Goal: Task Accomplishment & Management: Manage account settings

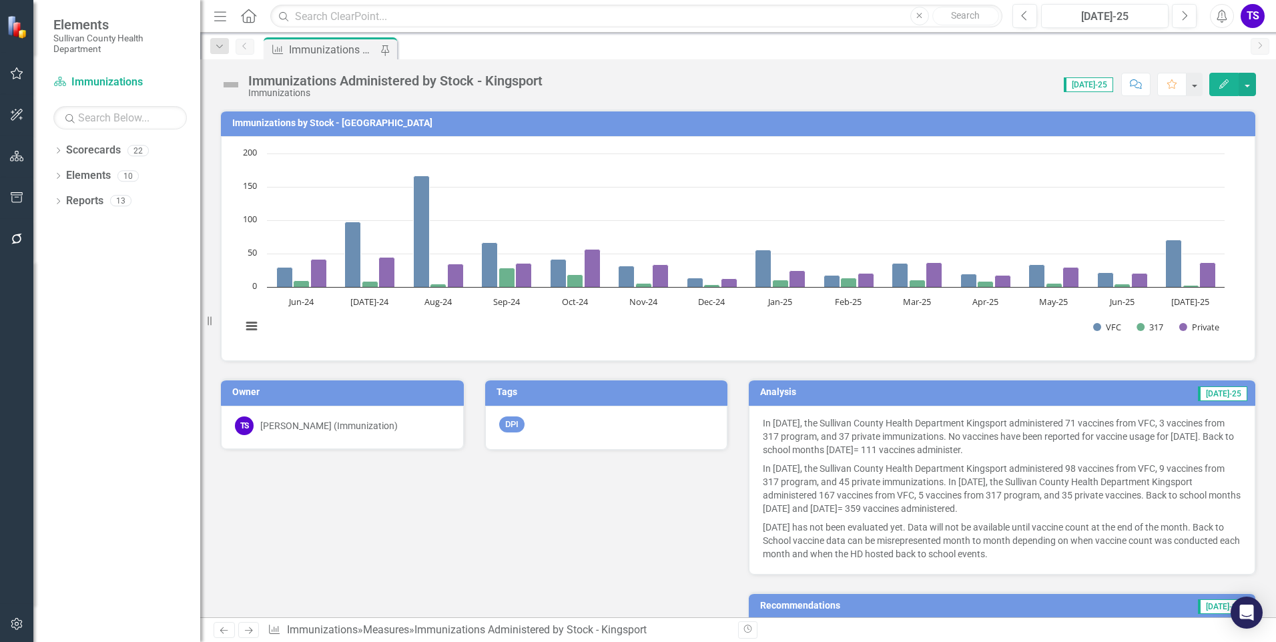
click at [1216, 75] on button "Edit" at bounding box center [1224, 84] width 29 height 23
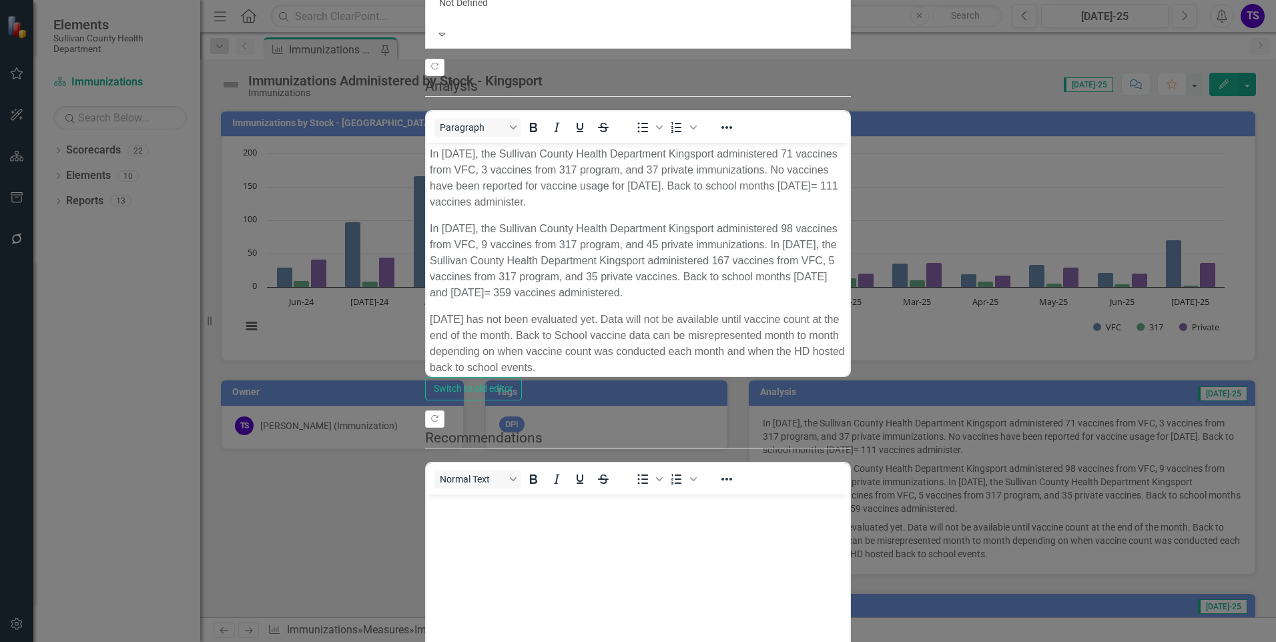
drag, startPoint x: 1247, startPoint y: 18, endPoint x: 1195, endPoint y: 71, distance: 74.1
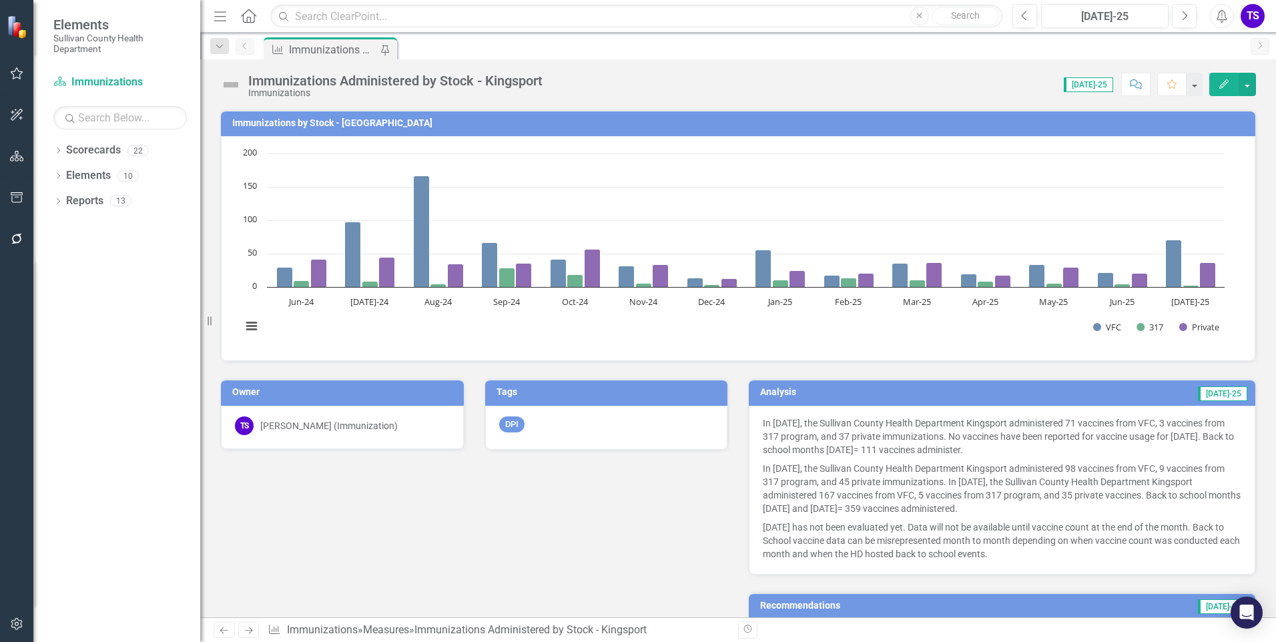
click at [674, 472] on div "Owner [PERSON_NAME] (Immunization) Tags DPI Analysis [DATE]-25 In [DATE], the S…" at bounding box center [738, 510] width 1056 height 296
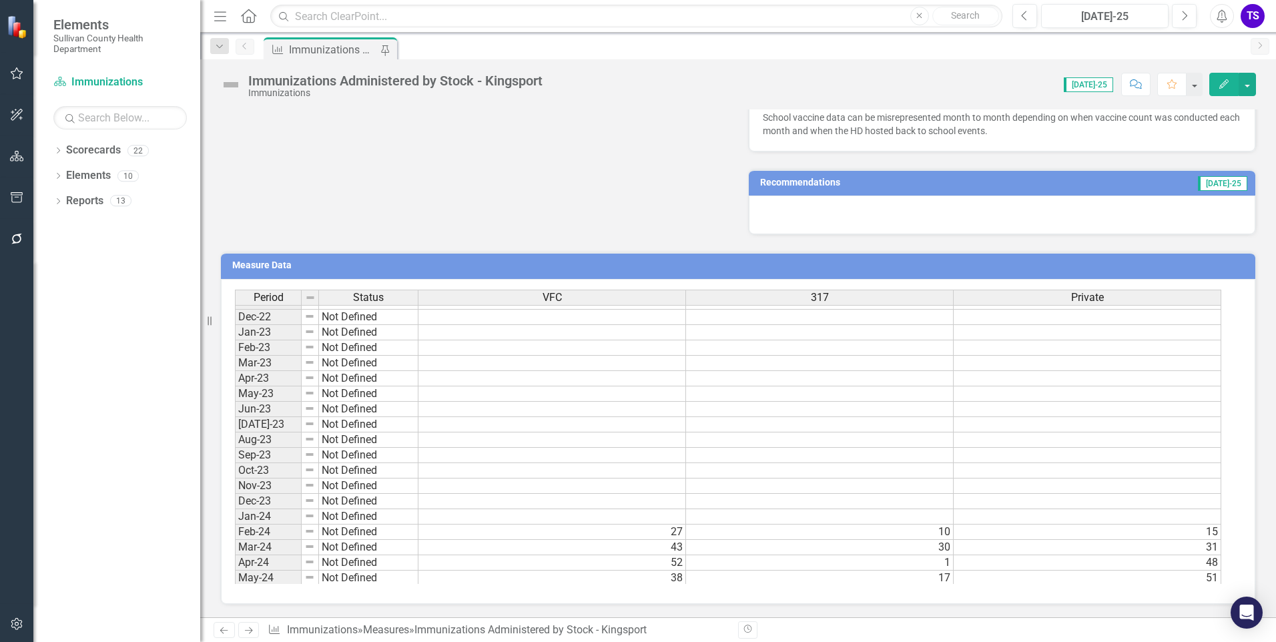
scroll to position [828, 0]
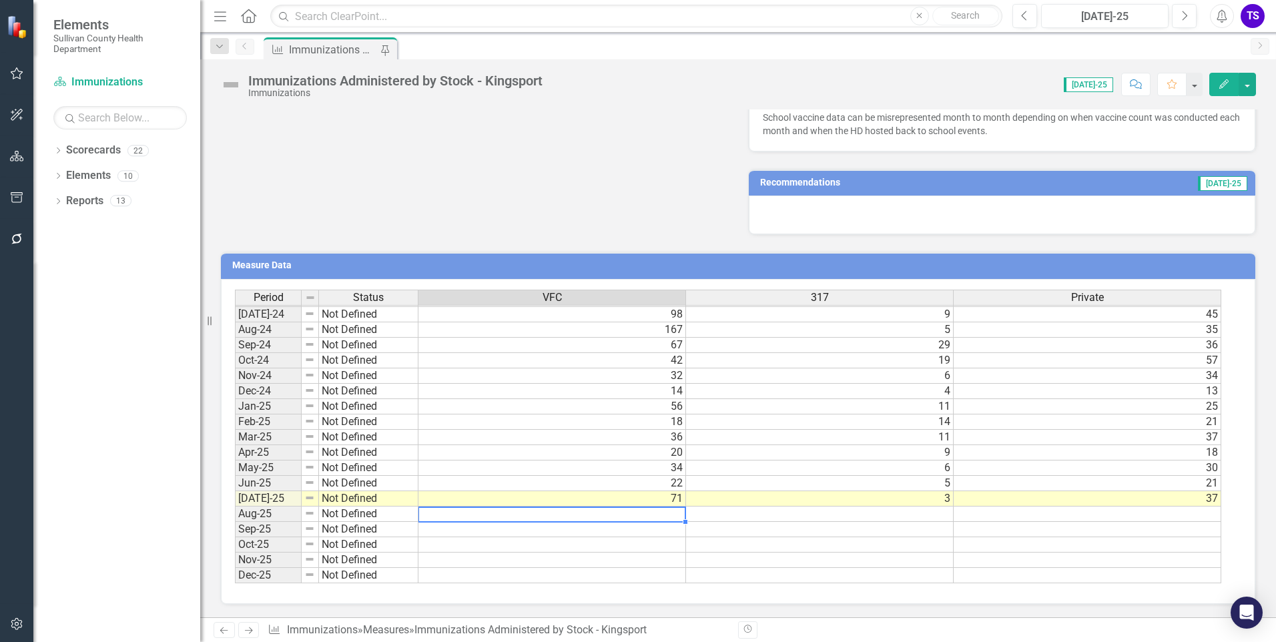
click at [584, 518] on td at bounding box center [553, 514] width 268 height 15
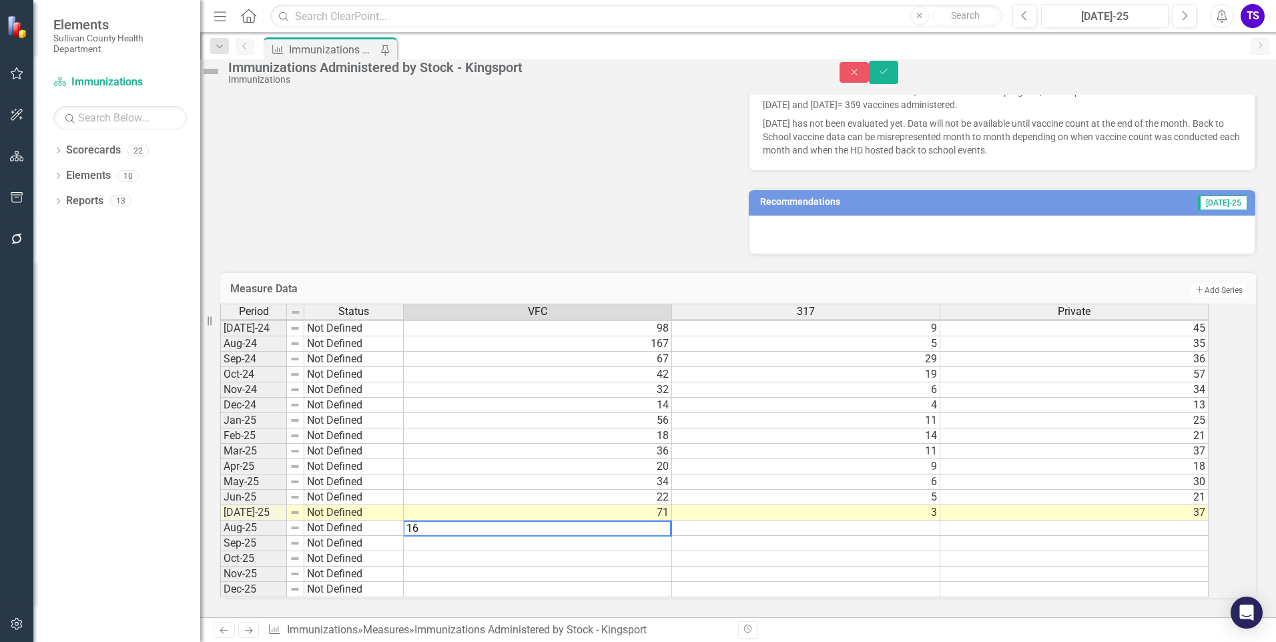
type textarea "162"
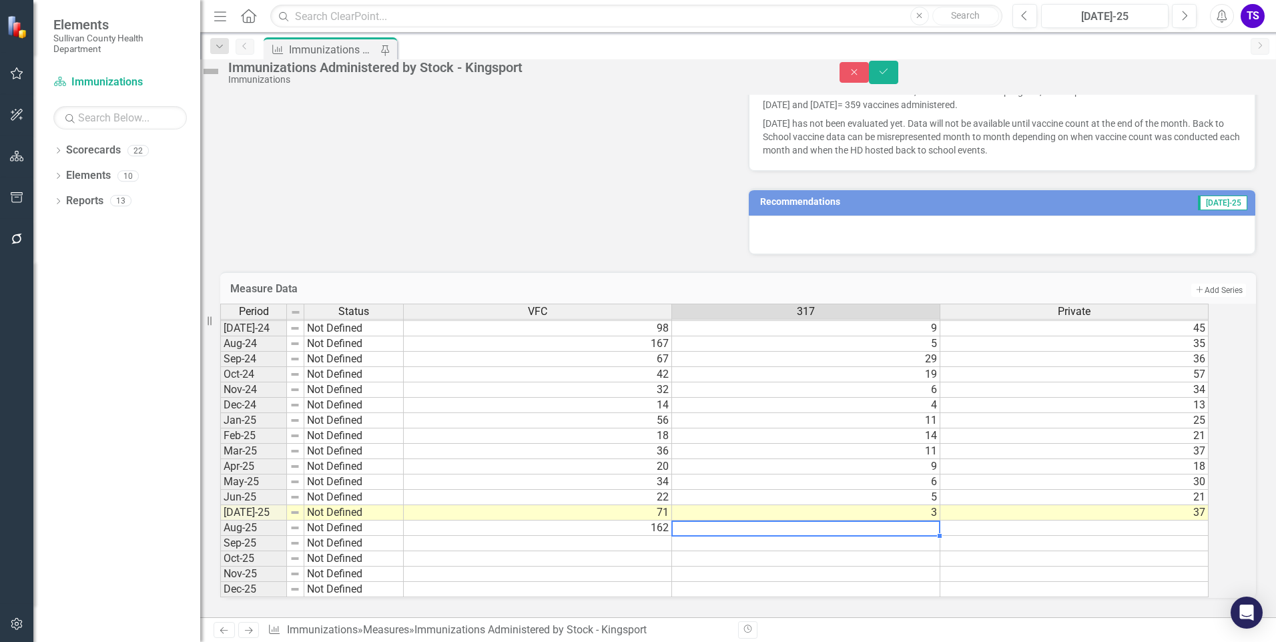
click at [792, 521] on td at bounding box center [806, 528] width 268 height 15
type textarea "3"
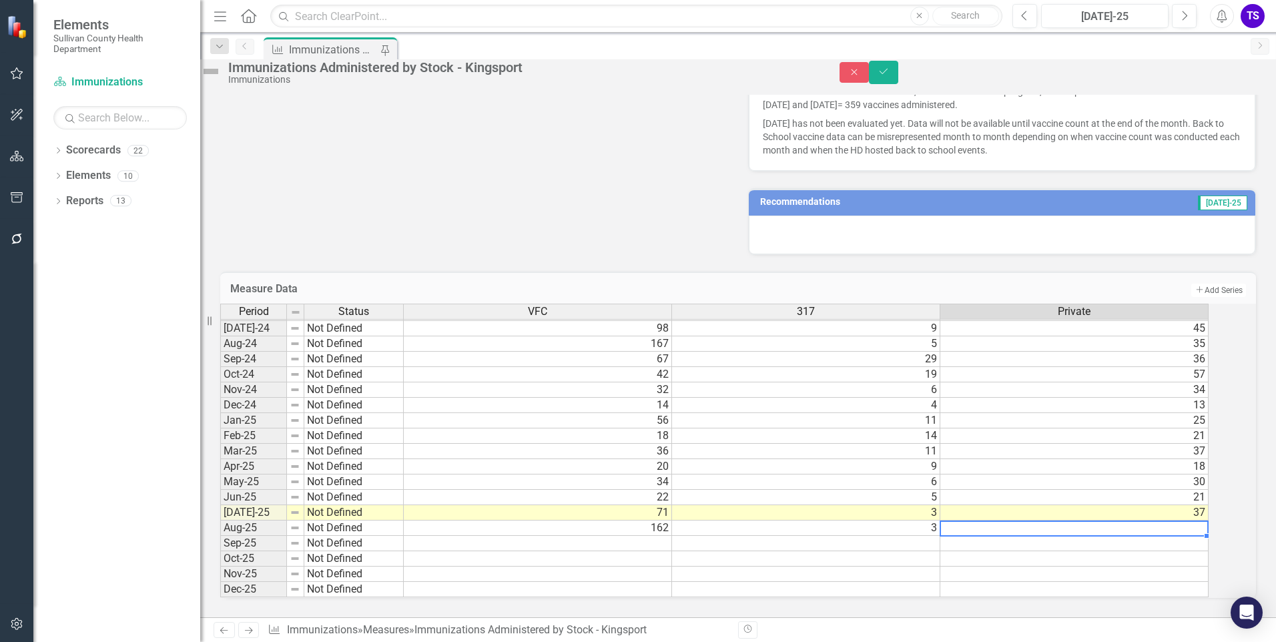
click at [1053, 521] on td at bounding box center [1075, 528] width 268 height 15
type textarea "35"
click at [1069, 433] on td "21" at bounding box center [1075, 436] width 268 height 15
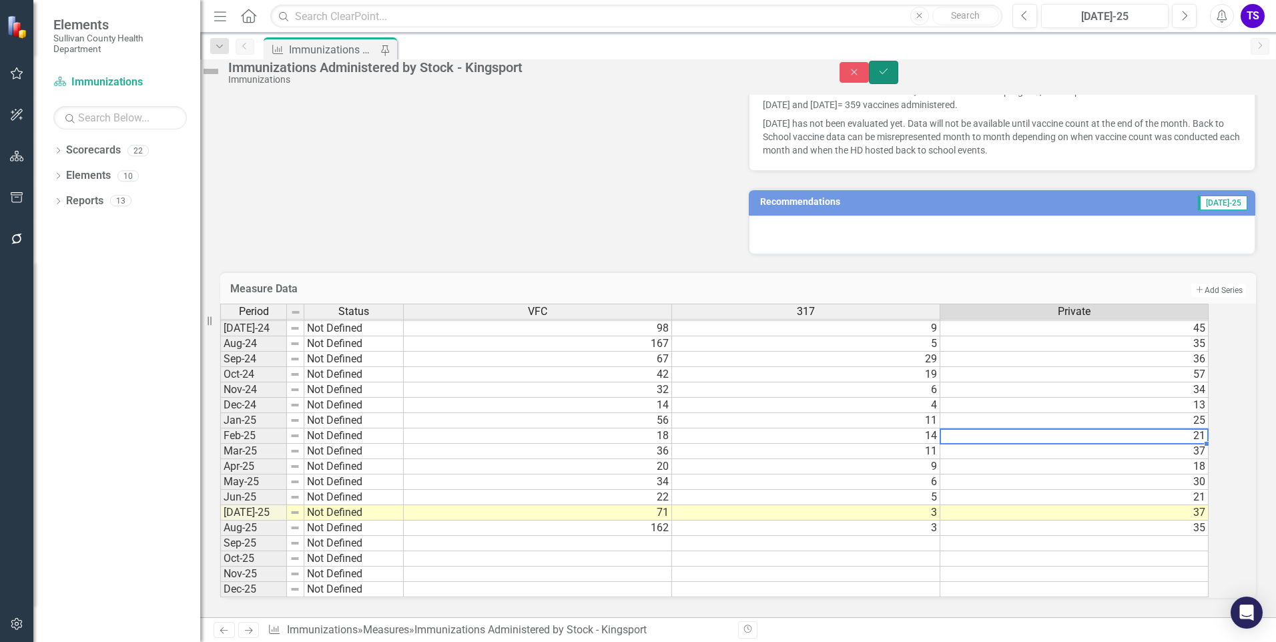
click at [890, 76] on icon "Save" at bounding box center [884, 71] width 12 height 9
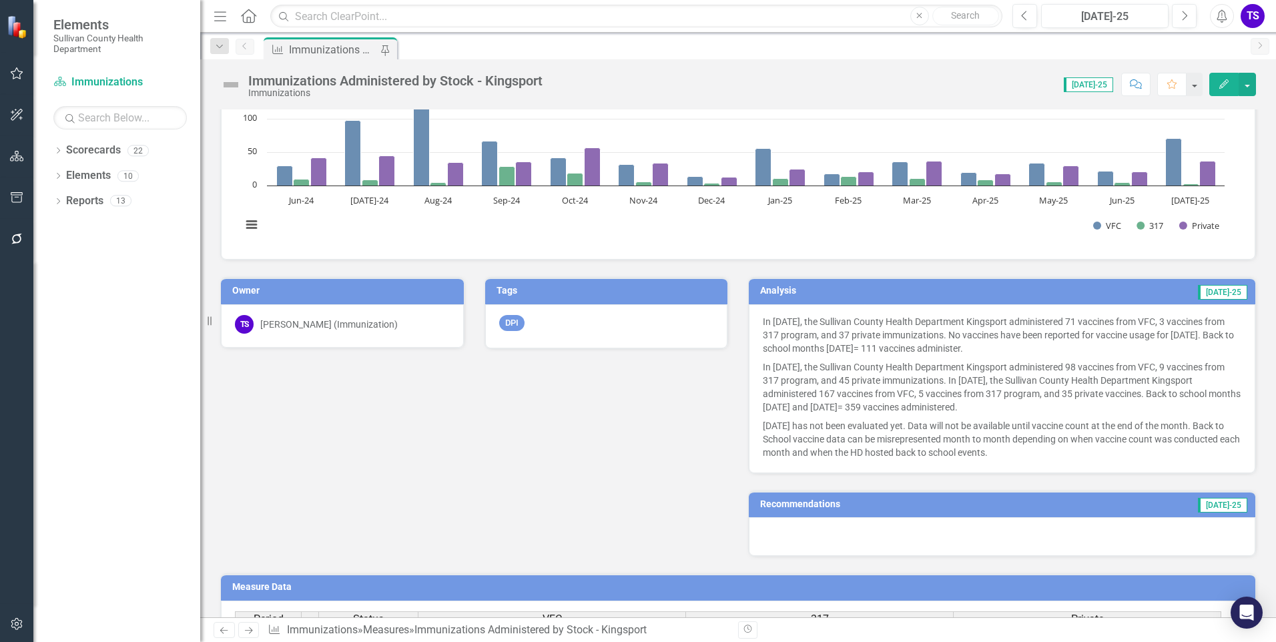
scroll to position [0, 0]
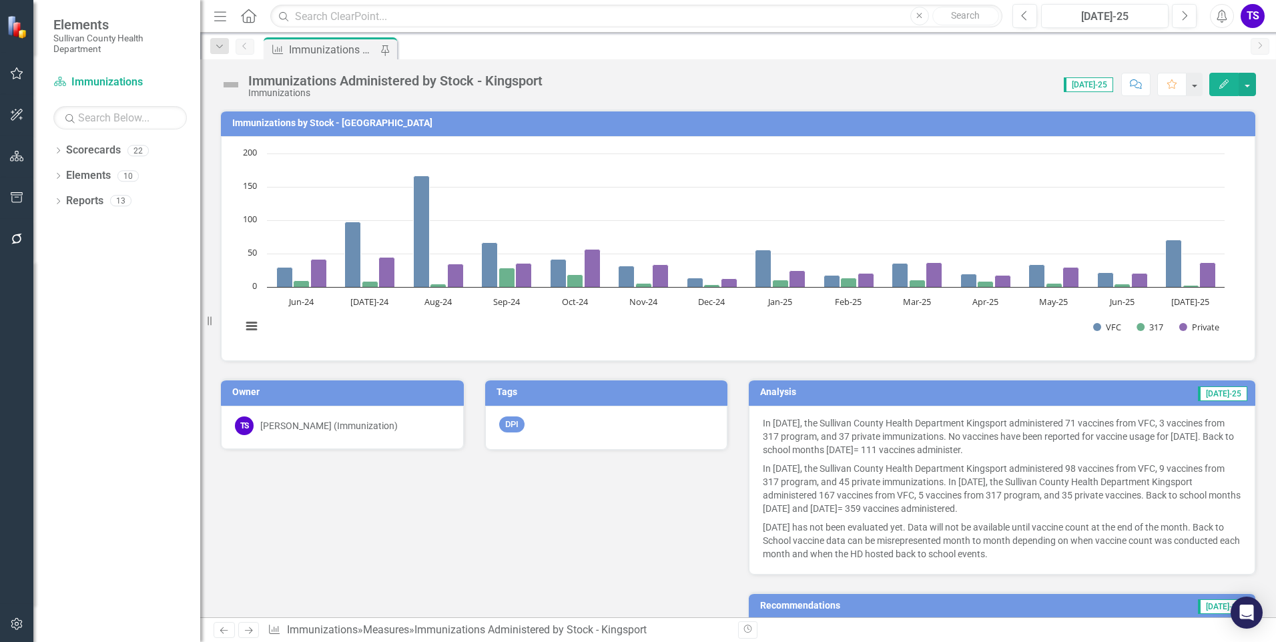
click at [1110, 86] on span "[DATE]-25" at bounding box center [1088, 84] width 49 height 15
click at [1221, 89] on button "Edit" at bounding box center [1224, 84] width 29 height 23
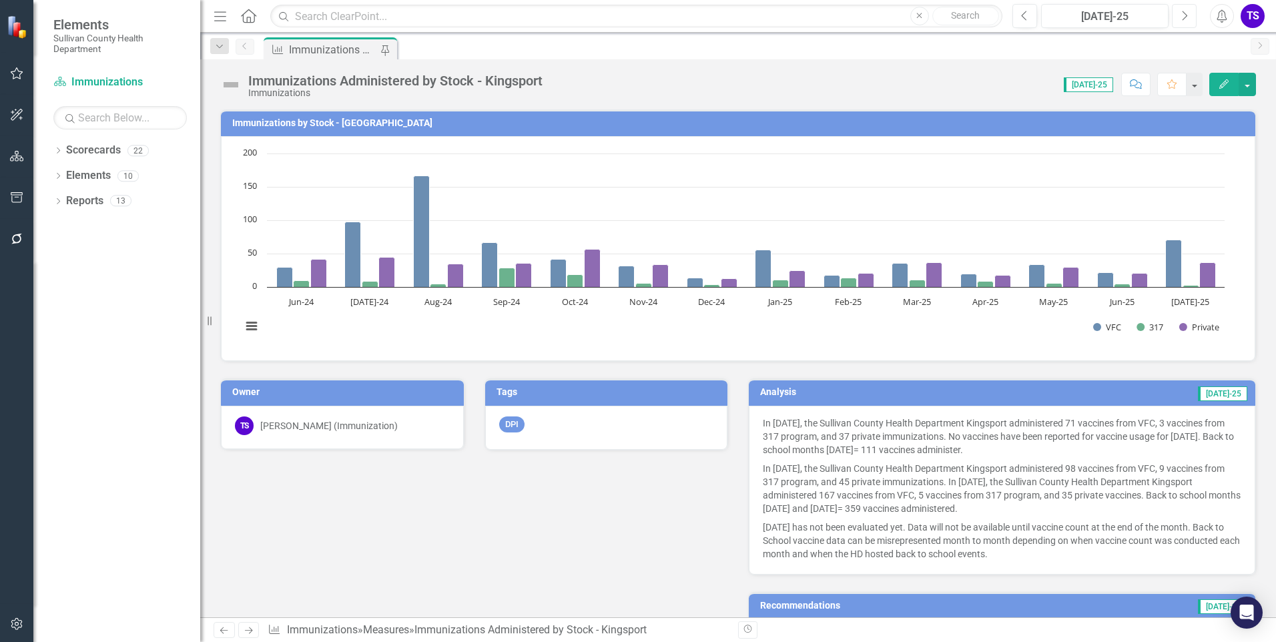
click at [1184, 17] on icon "Next" at bounding box center [1184, 16] width 7 height 12
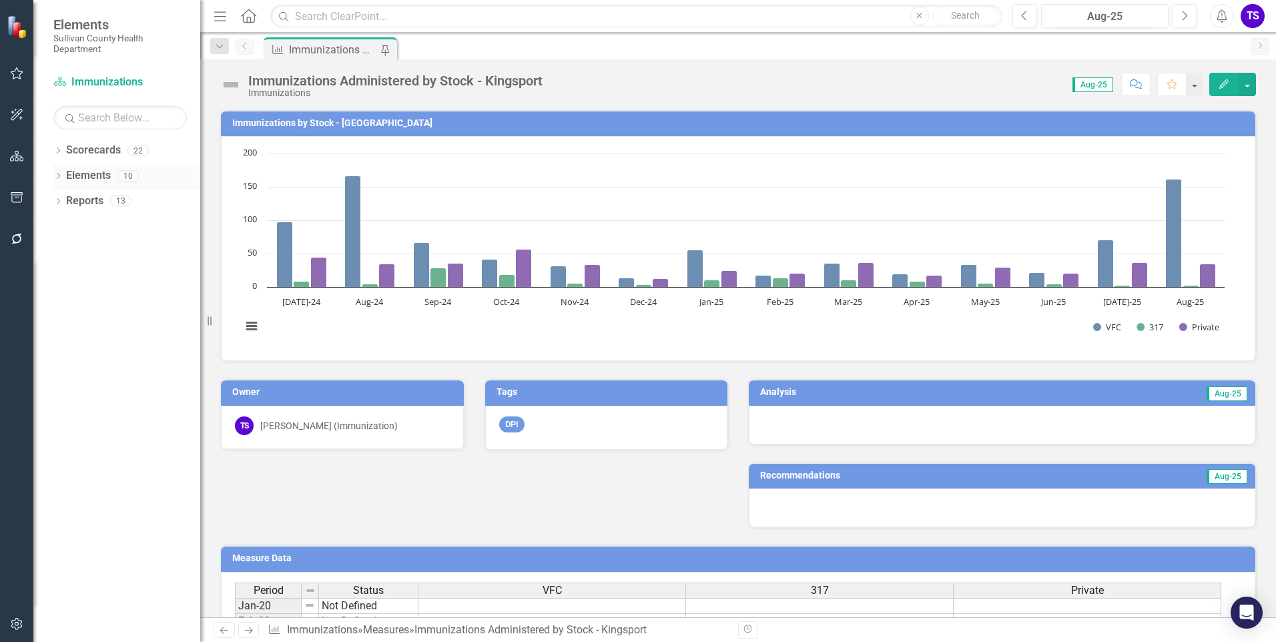
click at [61, 176] on icon "Dropdown" at bounding box center [57, 177] width 9 height 7
click at [49, 223] on div "Dropdown" at bounding box center [44, 227] width 9 height 11
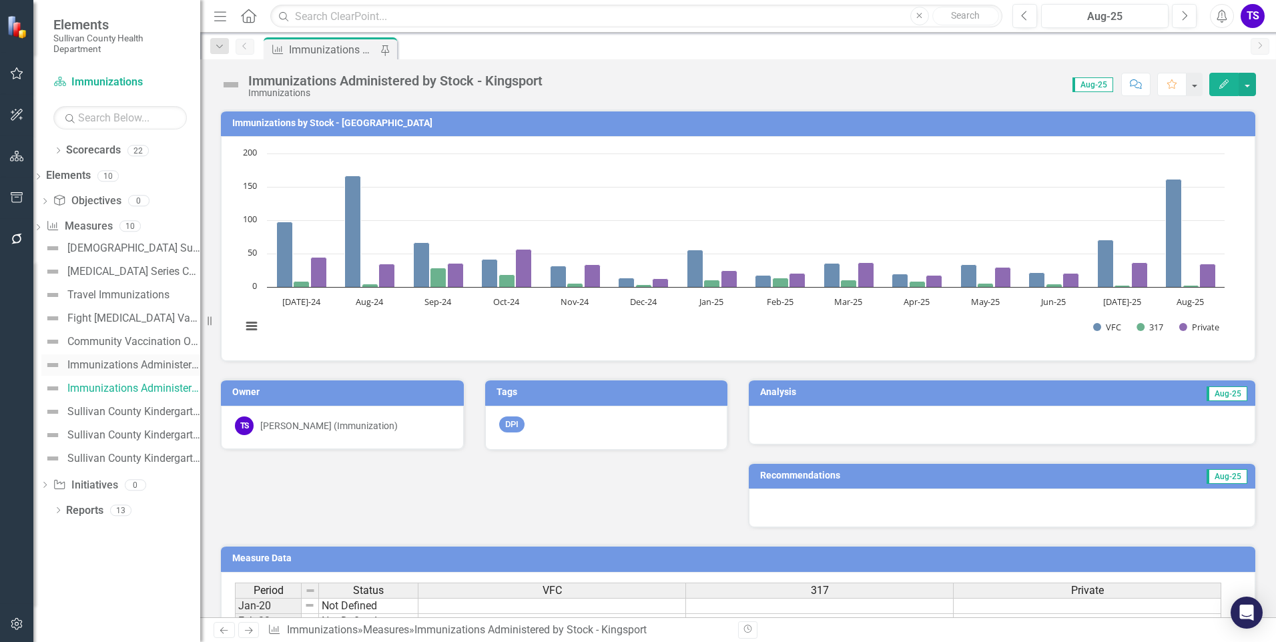
click at [147, 367] on div "Immunizations Administered by [PERSON_NAME][GEOGRAPHIC_DATA]" at bounding box center [133, 365] width 133 height 12
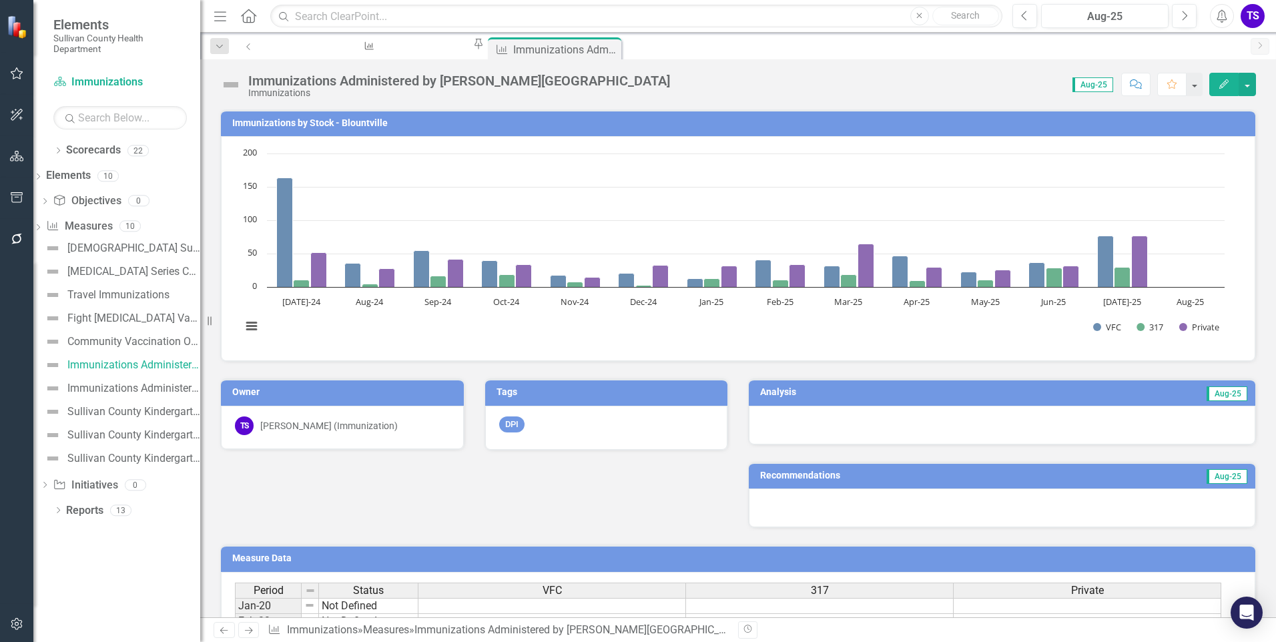
click at [1228, 90] on button "Edit" at bounding box center [1224, 84] width 29 height 23
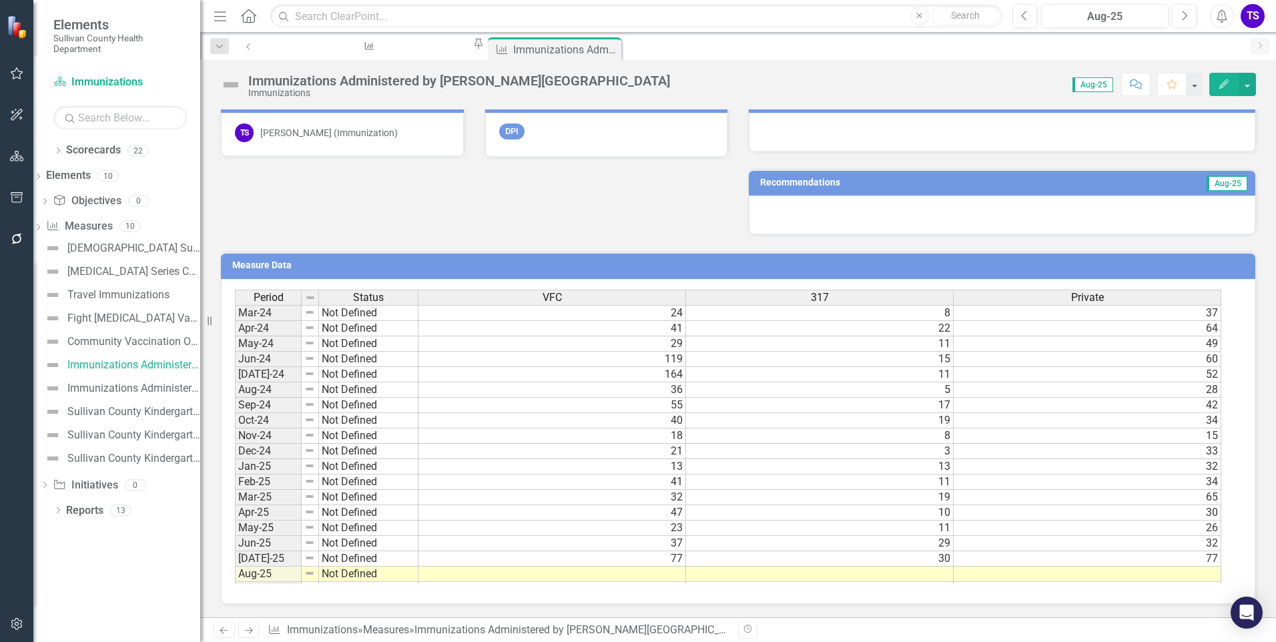
scroll to position [801, 0]
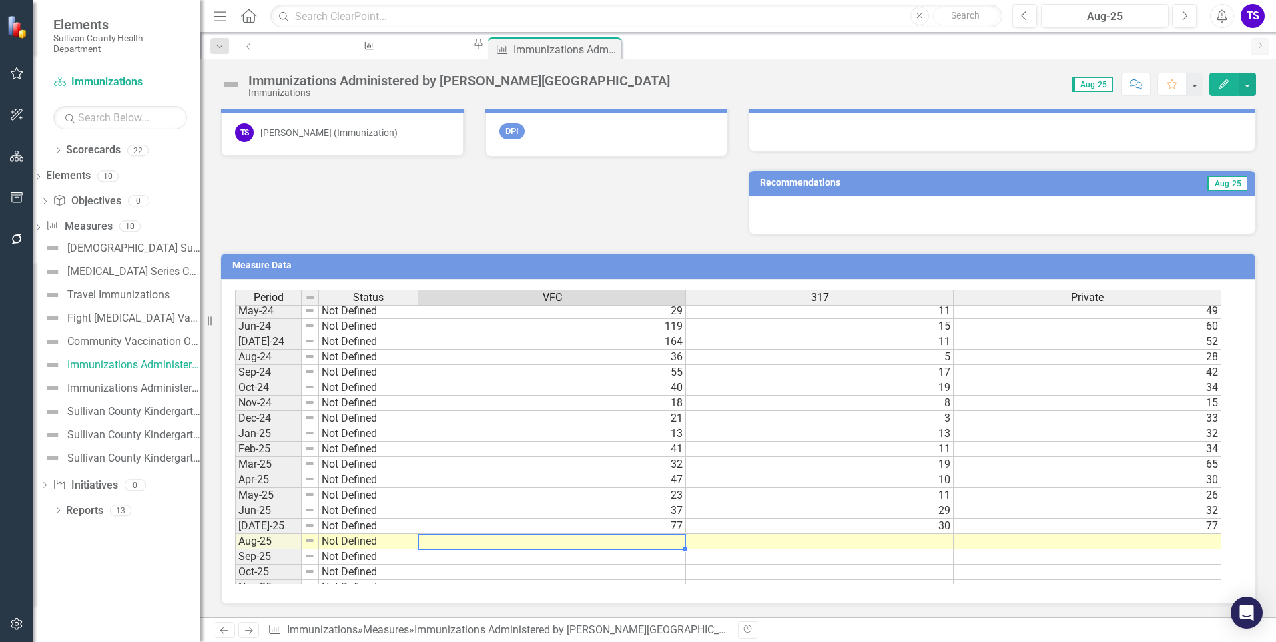
click at [624, 540] on td at bounding box center [553, 541] width 268 height 15
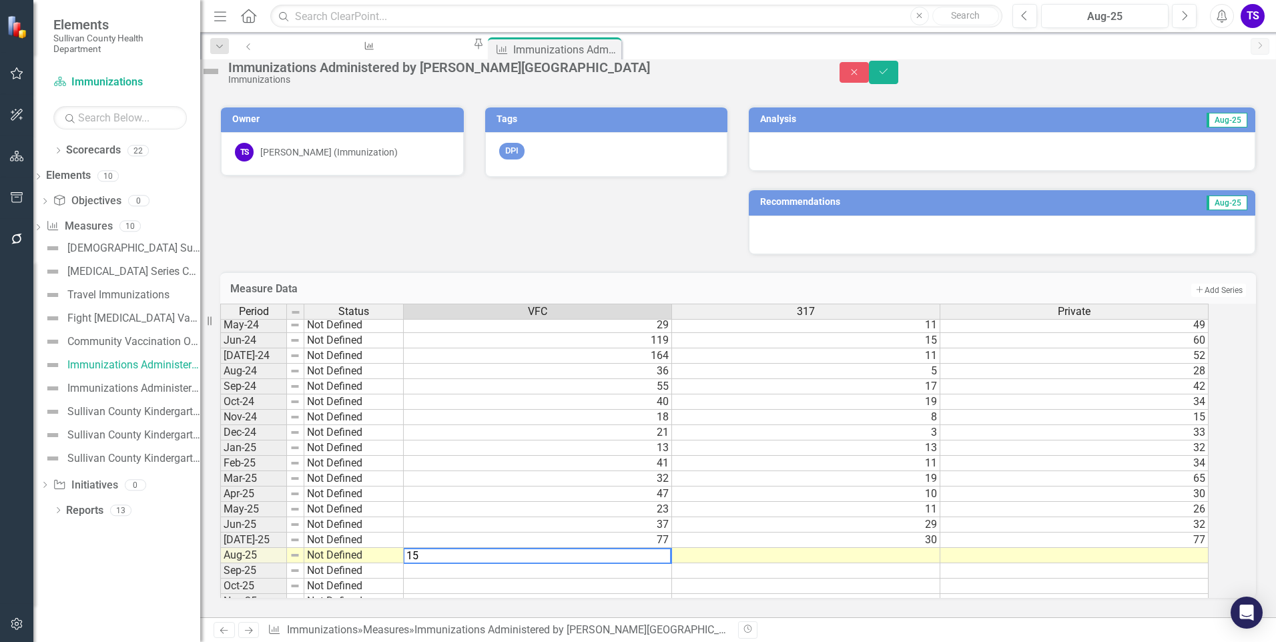
type textarea "155"
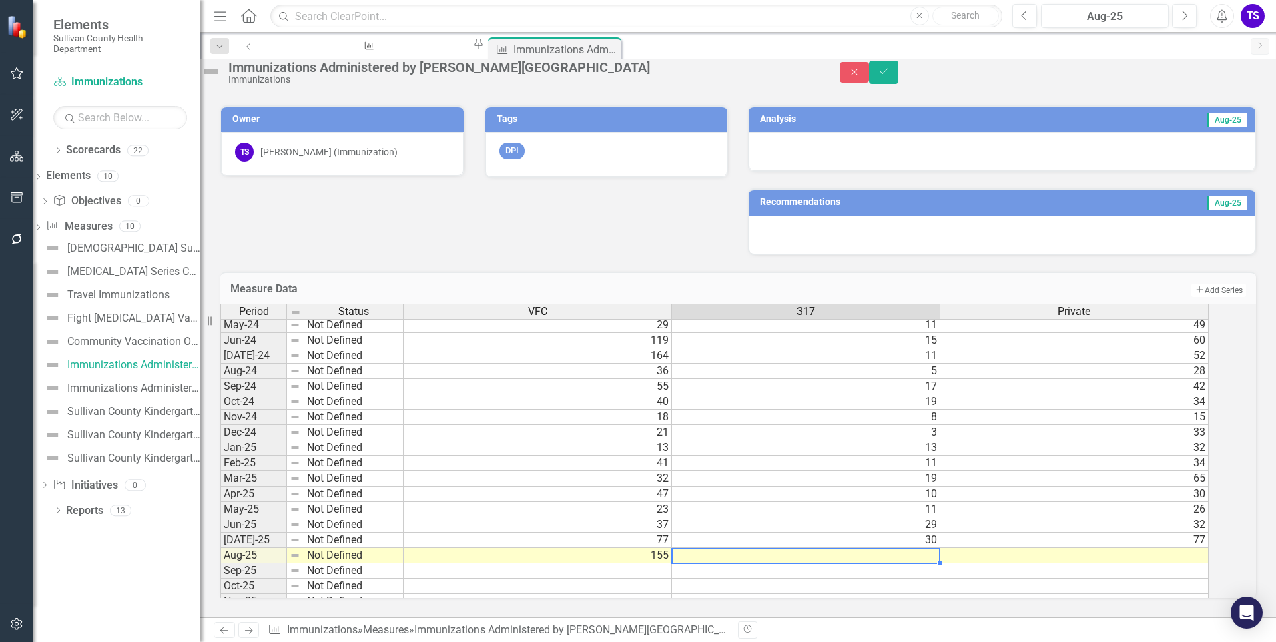
click at [923, 548] on td at bounding box center [806, 555] width 268 height 15
type textarea "31"
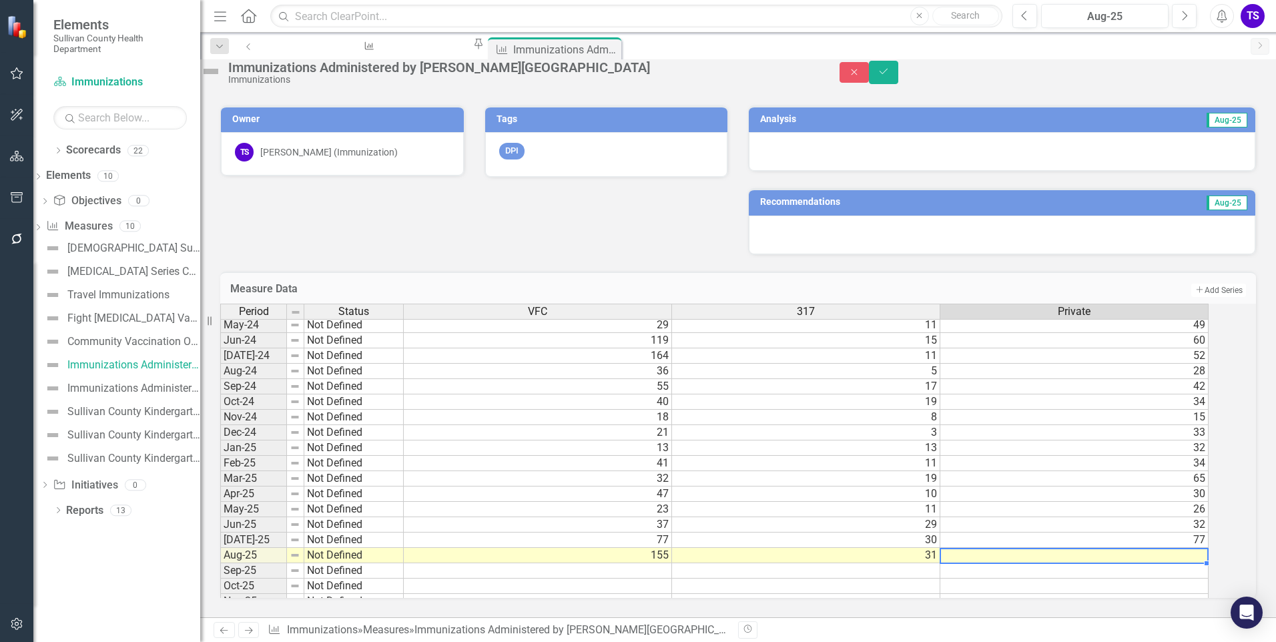
click at [908, 553] on td "31" at bounding box center [806, 555] width 268 height 15
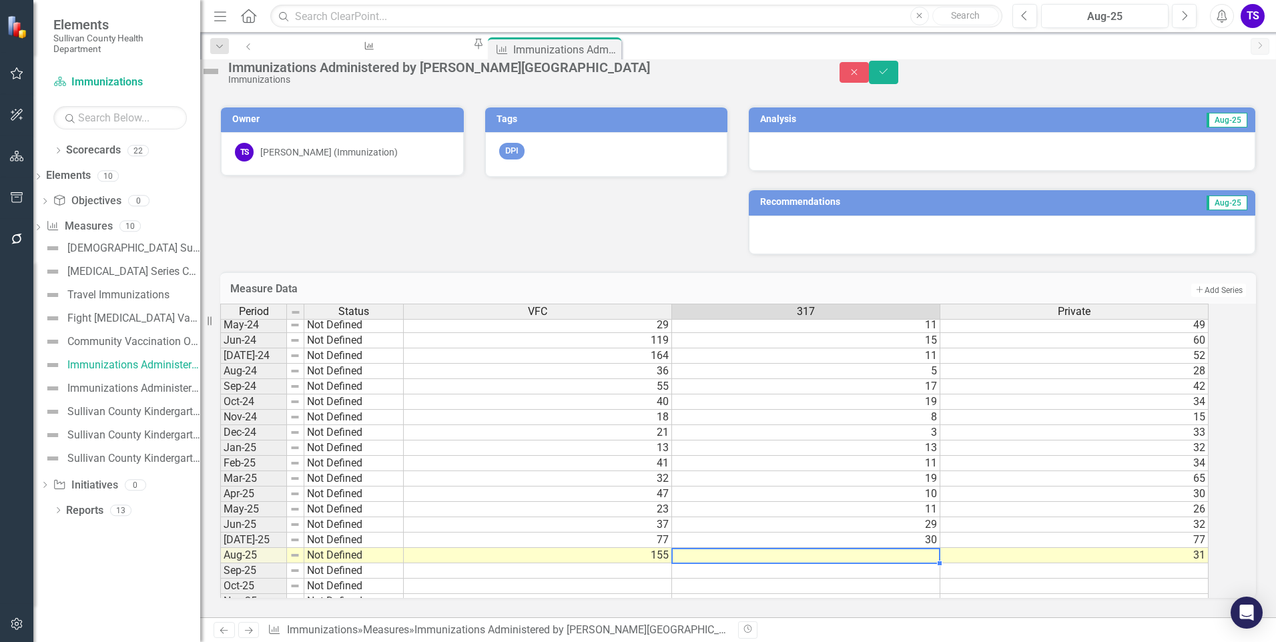
click at [894, 548] on td at bounding box center [806, 555] width 268 height 15
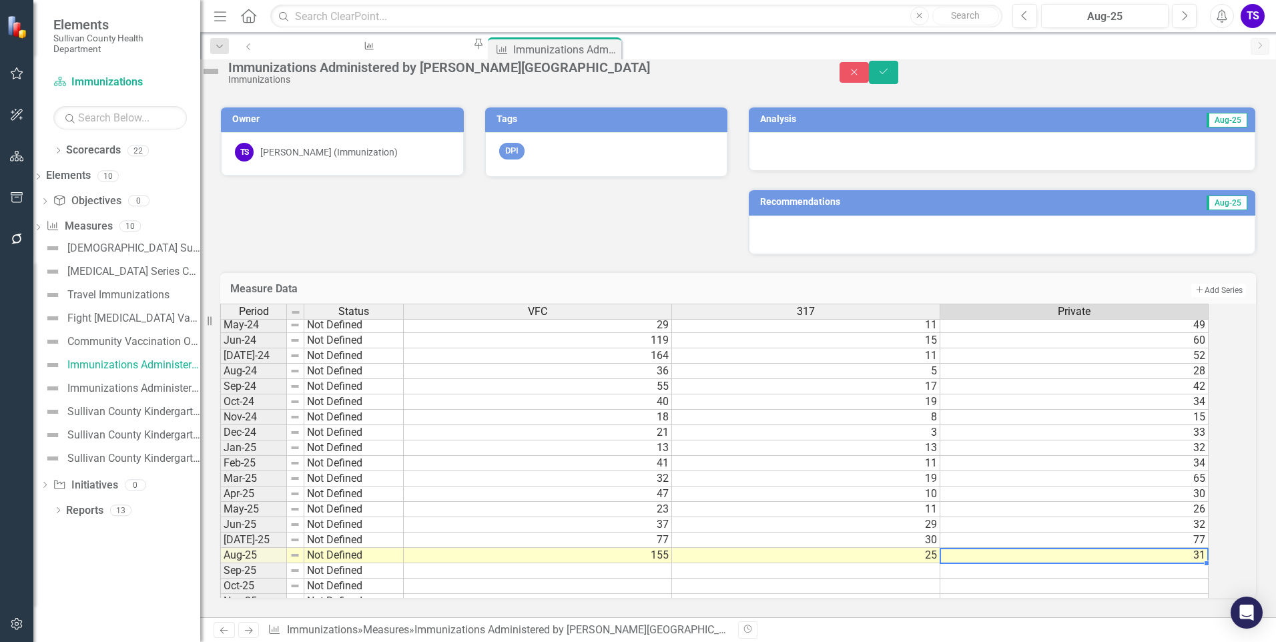
click at [1158, 548] on td "31" at bounding box center [1075, 555] width 268 height 15
type textarea "34"
click at [890, 76] on icon "Save" at bounding box center [884, 71] width 12 height 9
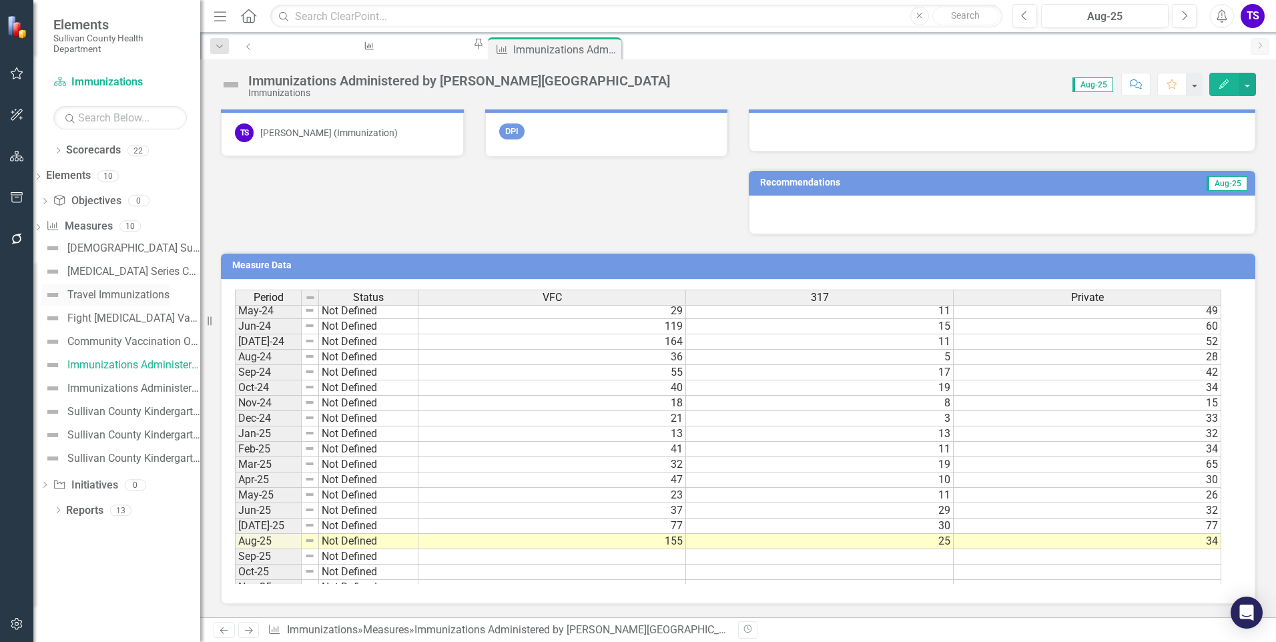
click at [140, 305] on link "Travel Immunizations" at bounding box center [105, 294] width 128 height 21
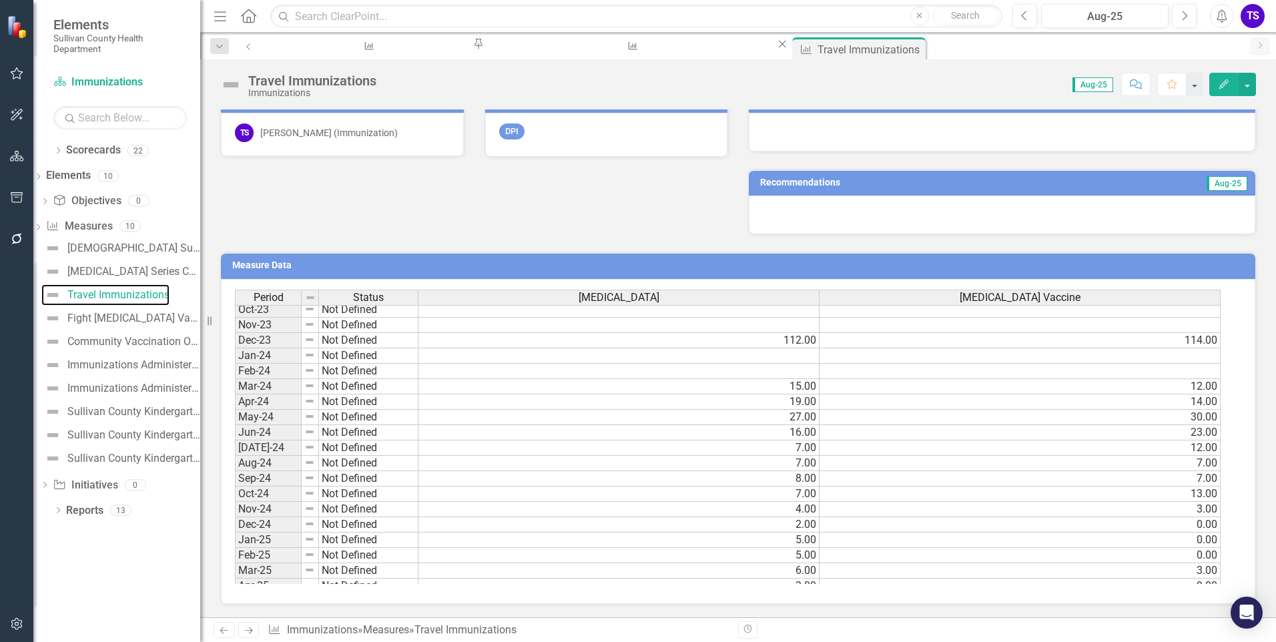
scroll to position [828, 0]
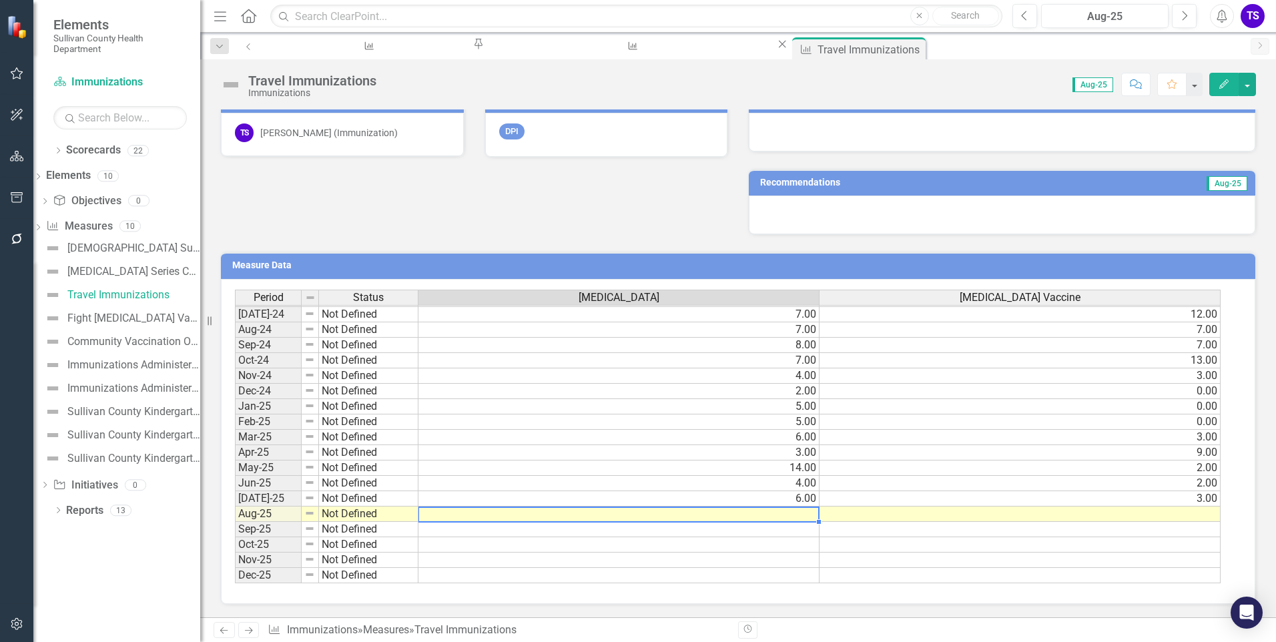
click at [774, 511] on td at bounding box center [619, 514] width 401 height 15
type textarea "3"
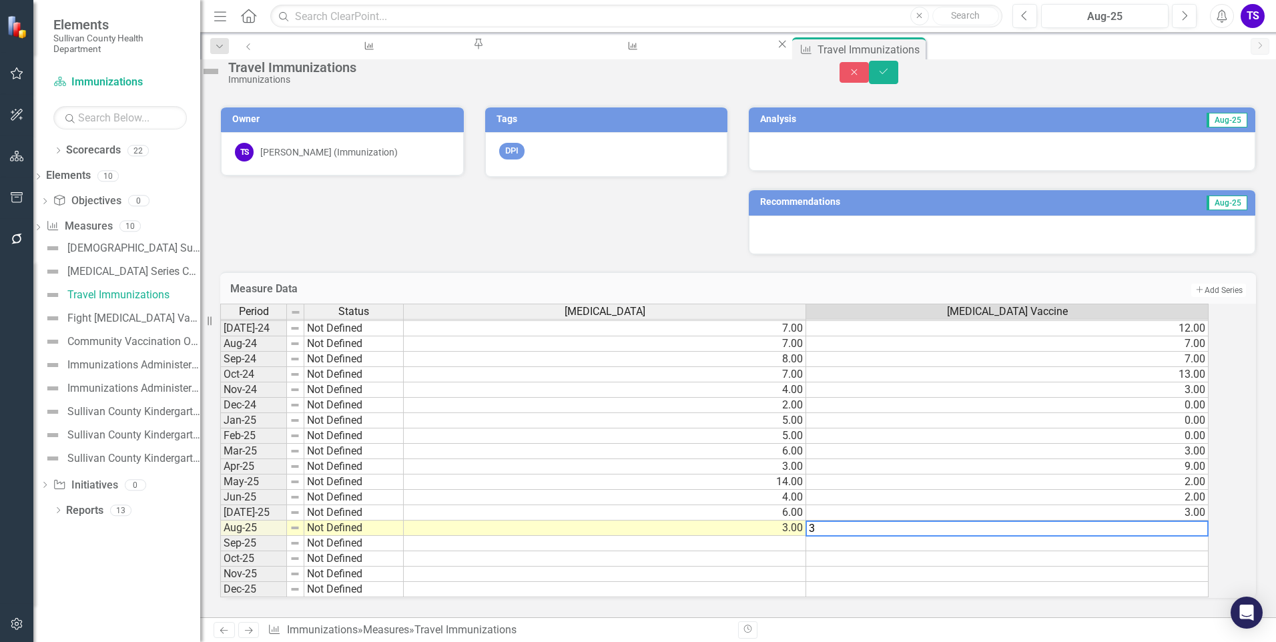
click at [750, 521] on td "3.00" at bounding box center [605, 528] width 403 height 15
type textarea "3"
click at [890, 76] on icon "Save" at bounding box center [884, 71] width 12 height 9
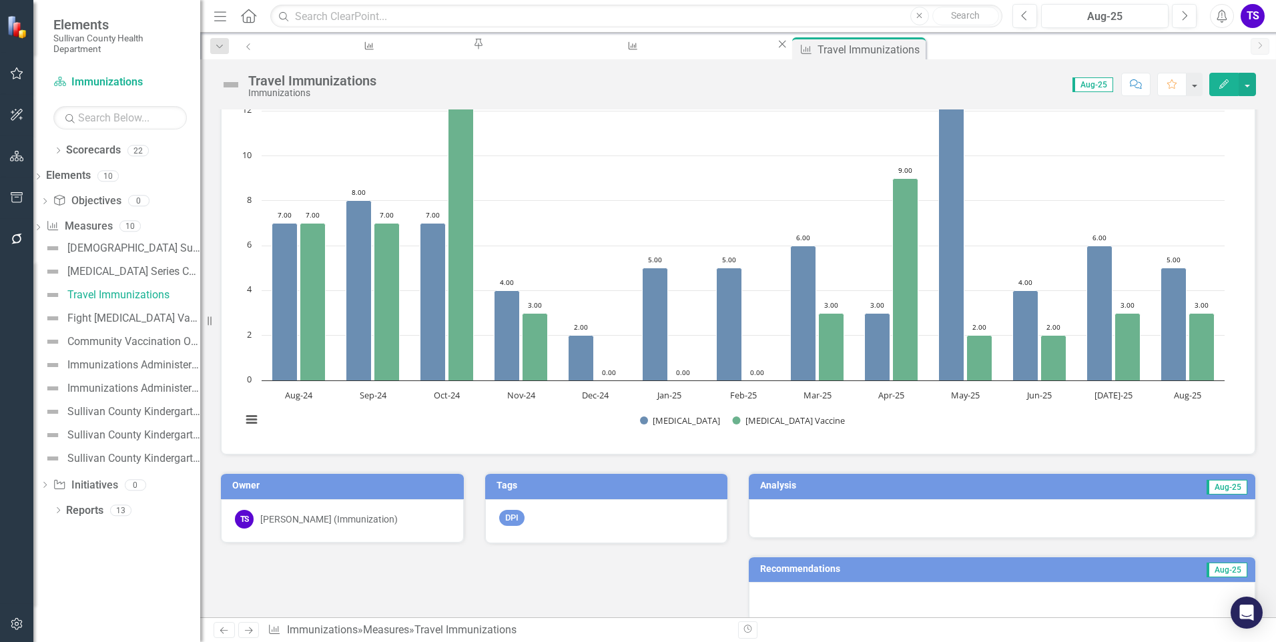
scroll to position [200, 0]
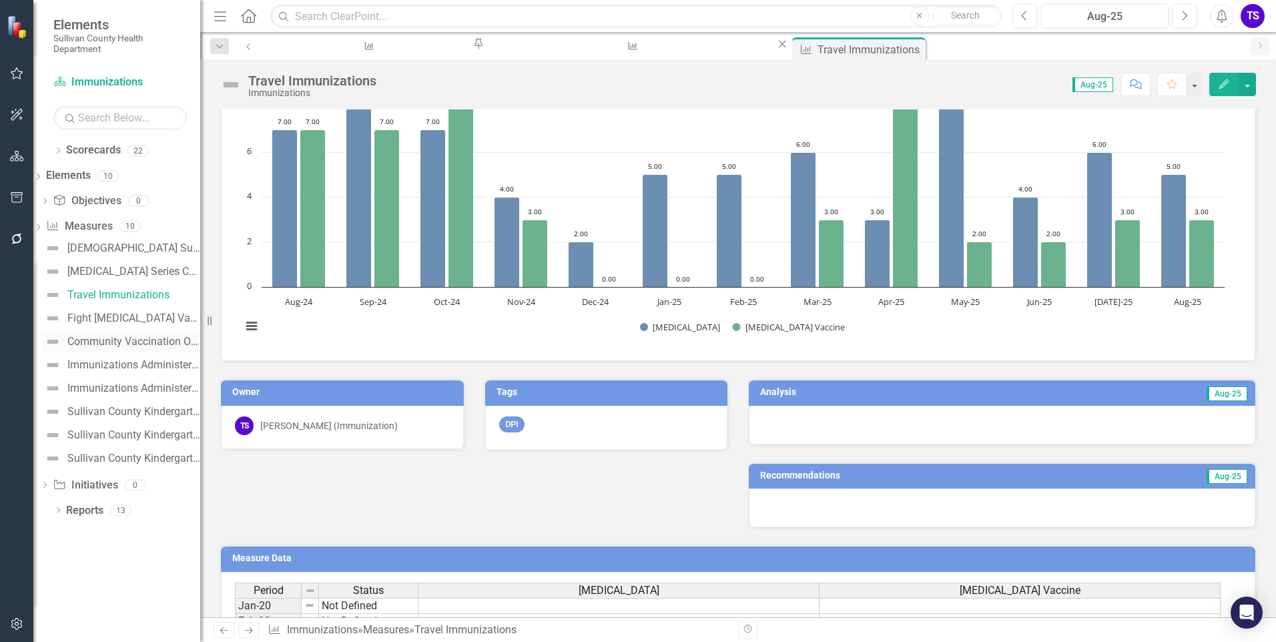
click at [143, 346] on div "Community Vaccination Outreach" at bounding box center [133, 342] width 133 height 12
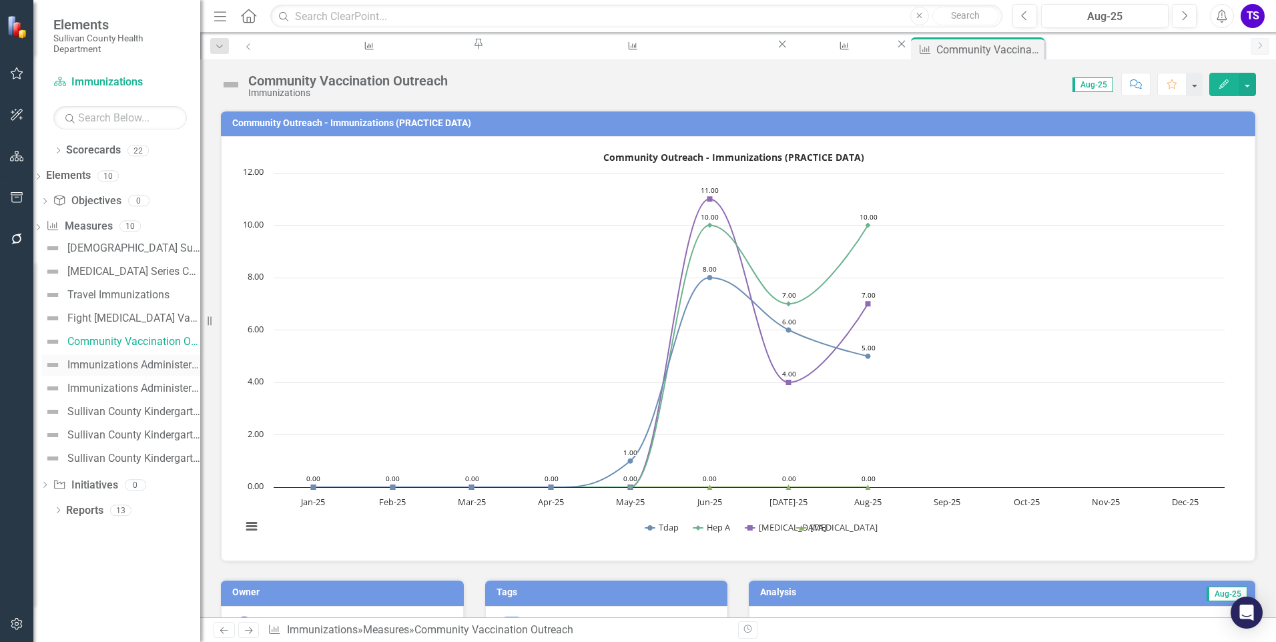
click at [138, 366] on div "Immunizations Administered by [PERSON_NAME][GEOGRAPHIC_DATA]" at bounding box center [133, 365] width 133 height 12
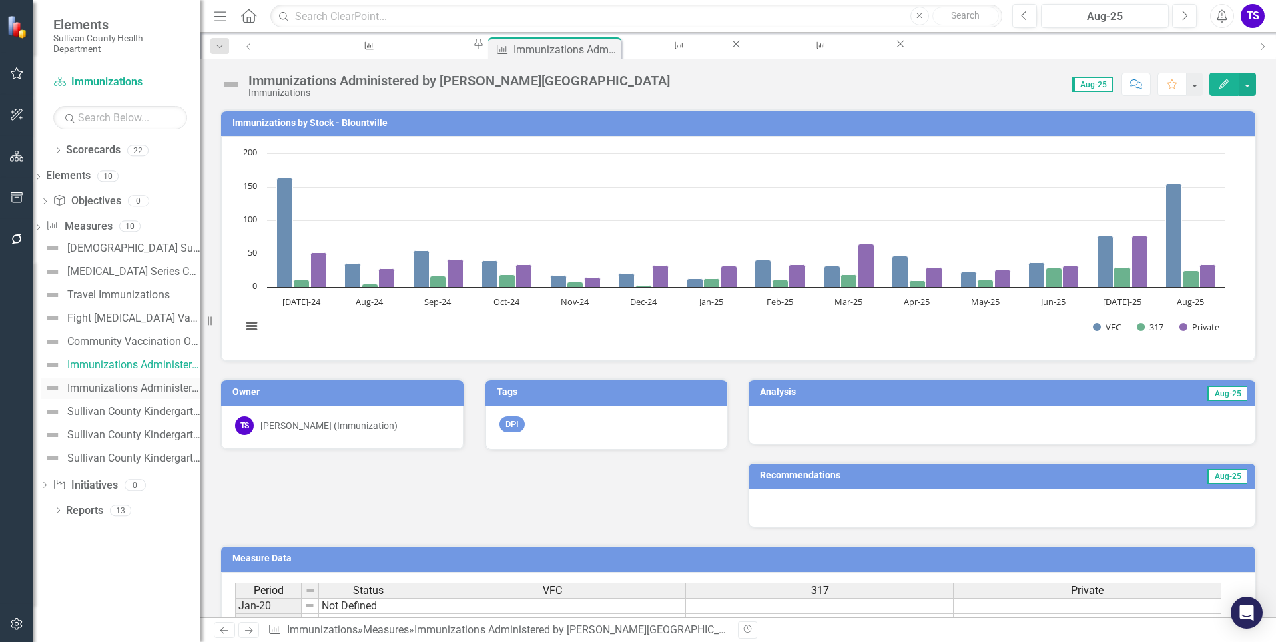
click at [136, 389] on div "Immunizations Administered by Stock - Kingsport" at bounding box center [133, 389] width 133 height 12
